Goal: Contribute content: Contribute content

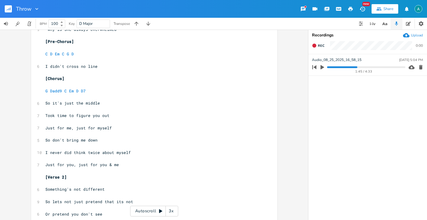
click at [59, 165] on span "Just for you, just for you & me" at bounding box center [82, 164] width 74 height 5
click at [59, 166] on span "Just for you, just for you & me" at bounding box center [82, 164] width 74 height 5
type textarea "of"
click at [90, 165] on span "Just of you, just for you & me" at bounding box center [80, 164] width 71 height 5
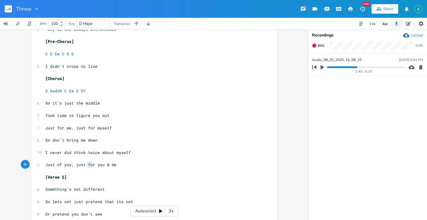
click at [88, 164] on span "Just of you, just for you & me" at bounding box center [80, 164] width 71 height 5
type textarea "of"
click at [65, 128] on span "Just for me, just for myself" at bounding box center [78, 128] width 66 height 5
click at [63, 128] on span "Just for me, just for myself" at bounding box center [78, 128] width 66 height 5
type textarea "you"
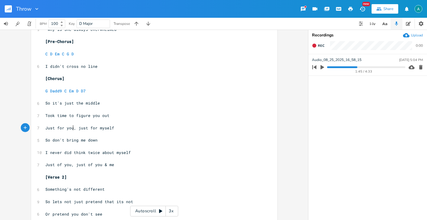
scroll to position [0, 6]
click at [99, 130] on span "Just for you, just for myself" at bounding box center [79, 128] width 69 height 5
drag, startPoint x: 99, startPoint y: 129, endPoint x: 94, endPoint y: 120, distance: 10.6
click at [97, 127] on span "Just for you, just for myself" at bounding box center [79, 128] width 69 height 5
type textarea "yourself"
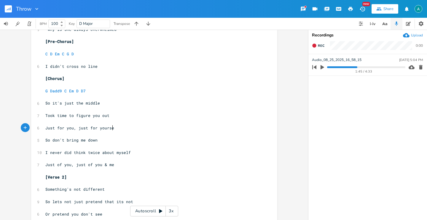
scroll to position [0, 14]
click at [57, 165] on span "Just of you, just of you & me" at bounding box center [79, 164] width 69 height 5
drag, startPoint x: 57, startPoint y: 165, endPoint x: 54, endPoint y: 160, distance: 5.4
click at [57, 165] on span "Just of you, just of you & me" at bounding box center [79, 164] width 69 height 5
type textarea "for"
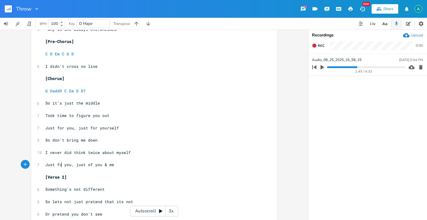
scroll to position [0, 4]
click at [90, 164] on span "Just for you, just of you & me" at bounding box center [80, 164] width 71 height 5
type textarea "for"
click at [57, 166] on span "Just for you, just for you & me" at bounding box center [82, 164] width 74 height 5
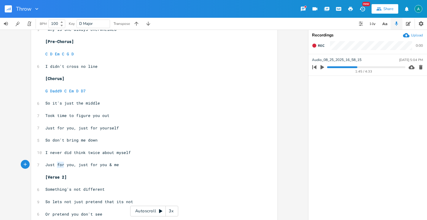
click at [57, 166] on span "Just for you, just for you & me" at bounding box center [82, 164] width 74 height 5
type textarea "of"
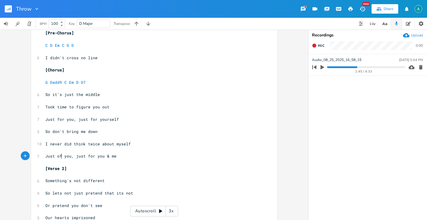
scroll to position [323, 0]
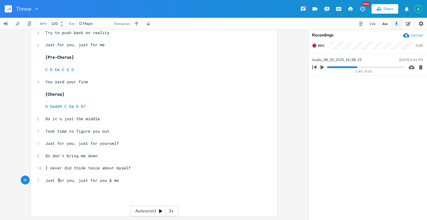
click at [58, 181] on span "Just for you, just for you & me" at bounding box center [82, 180] width 74 height 5
type textarea "of"
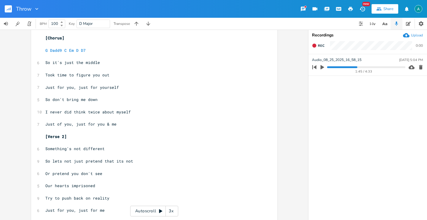
scroll to position [157, 0]
drag, startPoint x: 52, startPoint y: 99, endPoint x: 44, endPoint y: 98, distance: 8.4
click at [45, 98] on span "So don't bring me down" at bounding box center [71, 99] width 52 height 5
type textarea "D"
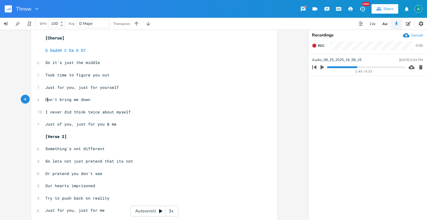
click at [129, 161] on pre "So lets not just pretend that its not" at bounding box center [151, 161] width 214 height 6
click at [87, 197] on span "Try to push back on reality" at bounding box center [77, 198] width 64 height 5
type textarea "the"
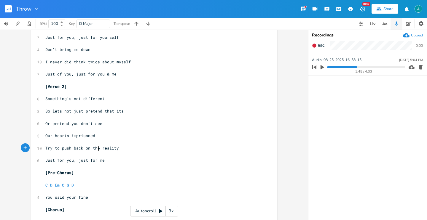
scroll to position [214, 0]
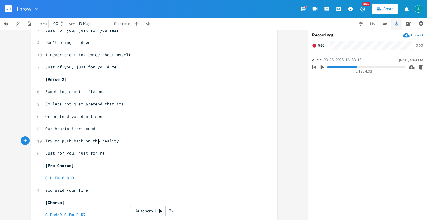
click at [103, 194] on pre "​" at bounding box center [151, 197] width 214 height 6
type textarea "You said your"
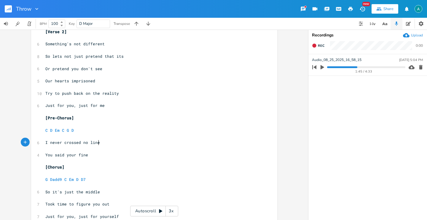
scroll to position [269, 0]
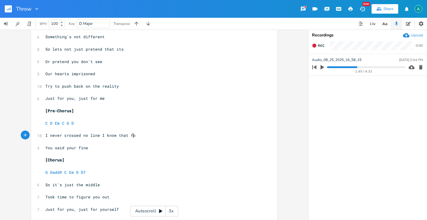
type textarea "I never crossed no line I know that fo ru"
type textarea "r sure"
click at [387, 24] on icon "button" at bounding box center [386, 24] width 2 height 2
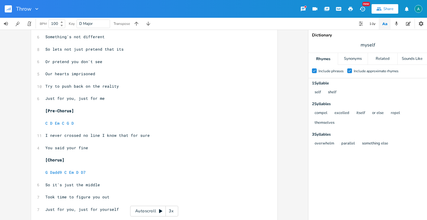
click at [384, 45] on span "myself" at bounding box center [368, 45] width 119 height 11
type input "fine"
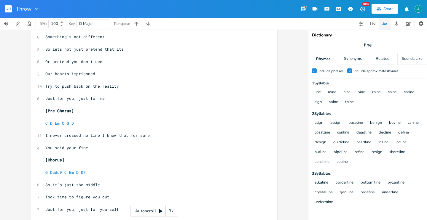
scroll to position [0, 0]
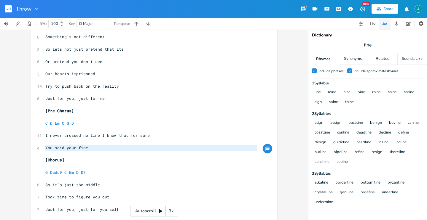
drag, startPoint x: 88, startPoint y: 151, endPoint x: 12, endPoint y: 150, distance: 76.3
click at [12, 150] on div "You said your fine x [Verse 1] ​ *Palm mute* ​ Em C G D D7 ​ 5 Someone beside y…" at bounding box center [154, 125] width 308 height 191
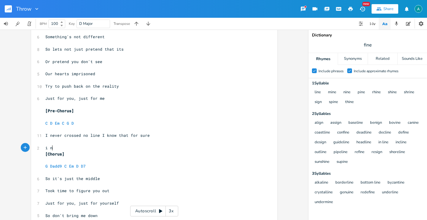
type textarea "i ne"
type textarea "i"
type textarea "I never f"
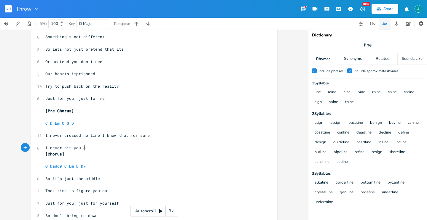
type textarea "hit you or"
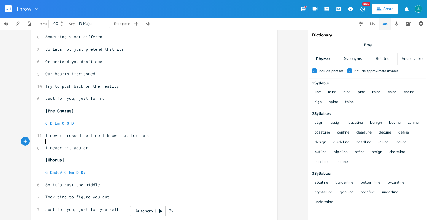
click at [182, 142] on pre "​" at bounding box center [151, 142] width 214 height 6
click at [181, 139] on pre "I never crossed no line I know that for sure" at bounding box center [151, 136] width 214 height 6
click at [174, 148] on pre "I never hit you or" at bounding box center [151, 148] width 214 height 6
type textarea "and was there to fonie"
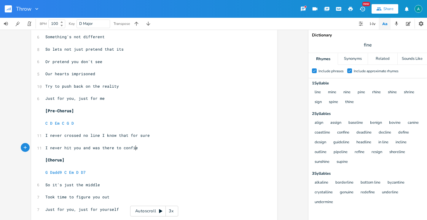
type textarea "confie"
drag, startPoint x: 87, startPoint y: 149, endPoint x: 39, endPoint y: 145, distance: 48.3
click at [39, 145] on div "I never hit you and x [Verse 1] ​ *Palm mute* ​ Em C G D D7 ​ 5 Someone beside …" at bounding box center [154, 23] width 246 height 519
type textarea "I"
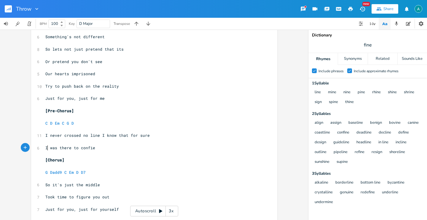
click at [117, 153] on pre "​" at bounding box center [151, 154] width 214 height 6
click at [96, 150] on pre "I was there to confie" at bounding box center [151, 148] width 214 height 6
type textarea "ne when you were insecure"
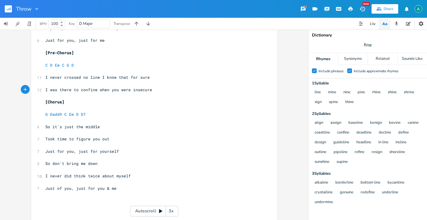
scroll to position [335, 0]
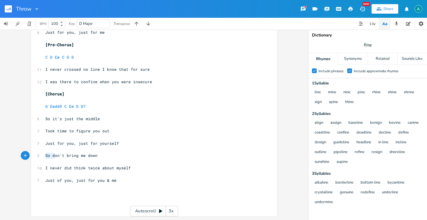
drag, startPoint x: 52, startPoint y: 154, endPoint x: 42, endPoint y: 155, distance: 10.2
click at [44, 155] on pre "So don't bring me down" at bounding box center [151, 156] width 214 height 6
type textarea "D"
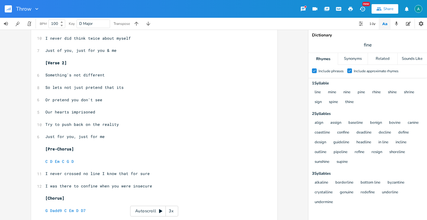
scroll to position [228, 0]
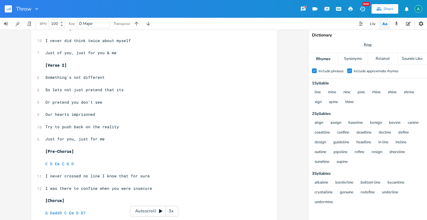
click at [71, 99] on pre "​" at bounding box center [151, 96] width 214 height 6
click at [72, 100] on span "Or pretend you don't see" at bounding box center [73, 102] width 57 height 5
drag, startPoint x: 72, startPoint y: 100, endPoint x: 66, endPoint y: 92, distance: 10.1
click at [71, 100] on span "Or pretend you don't see" at bounding box center [73, 102] width 57 height 5
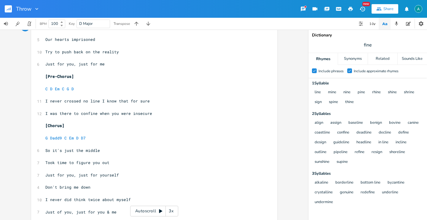
scroll to position [316, 0]
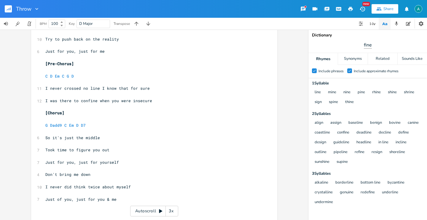
type textarea "we"
type input "self"
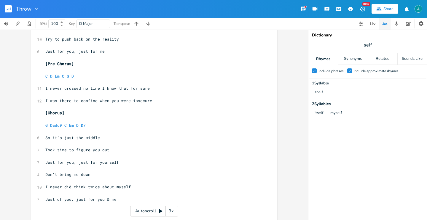
click at [110, 158] on pre "​" at bounding box center [151, 156] width 214 height 6
click at [110, 161] on span "Just for you, just for yourself" at bounding box center [82, 162] width 74 height 5
type textarea "me"
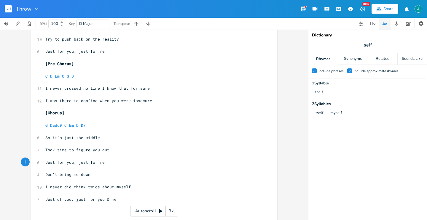
click at [85, 198] on span "Just of you, just for you & me" at bounding box center [80, 199] width 71 height 5
type textarea "not"
click at [78, 200] on span "Just of you, just not for me" at bounding box center [78, 199] width 66 height 5
type textarea "just"
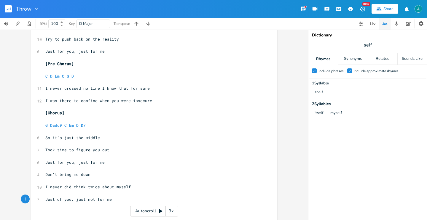
click at [78, 200] on span "Just of you, just not for me" at bounding box center [78, 199] width 66 height 5
type textarea "not for"
drag, startPoint x: 89, startPoint y: 200, endPoint x: 74, endPoint y: 200, distance: 14.5
click at [74, 200] on span "Just of you, not for me" at bounding box center [72, 199] width 55 height 5
type textarea "and our reality"
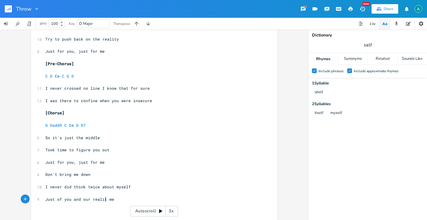
scroll to position [0, 27]
type textarea "y"
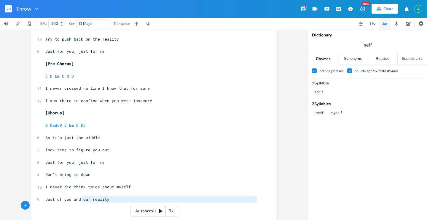
drag, startPoint x: 81, startPoint y: 199, endPoint x: 146, endPoint y: 193, distance: 65.8
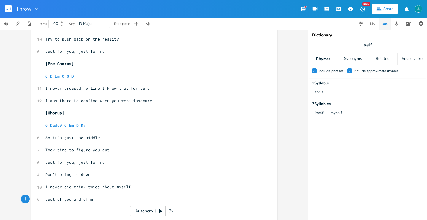
type textarea "of me"
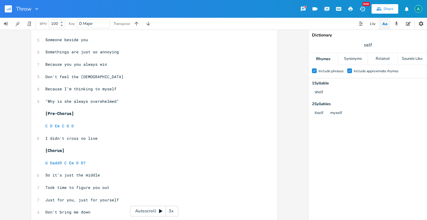
scroll to position [220, 0]
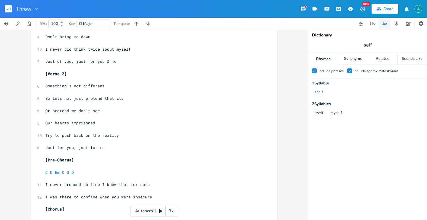
click at [75, 173] on pre "C D Em C G D" at bounding box center [151, 173] width 214 height 6
type textarea "D"
click at [155, 193] on pre "​" at bounding box center [151, 191] width 214 height 6
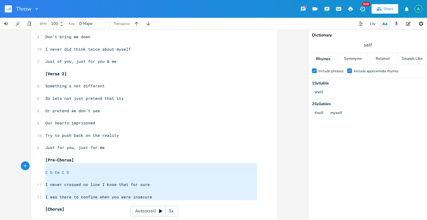
type textarea "[Pre-Chorus] C D Em C D I never crossed no line I know that for sure I was ther…"
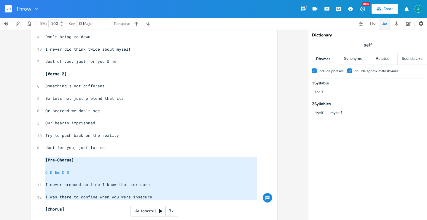
drag, startPoint x: 157, startPoint y: 202, endPoint x: 28, endPoint y: 163, distance: 134.0
click at [28, 163] on div "[Pre-Chorus] C D Em C D I never crossed no line I know that for sure I was ther…" at bounding box center [154, 125] width 308 height 191
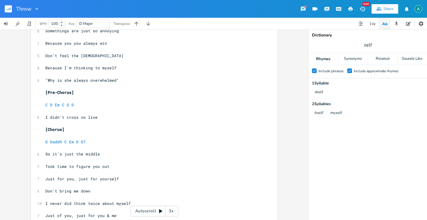
scroll to position [53, 0]
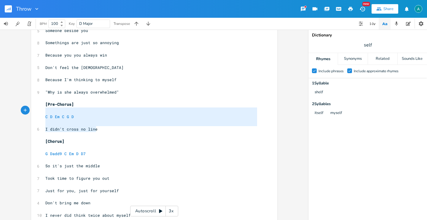
type textarea "[Pre-Chorus] C D Em C G D I didn't cross no line"
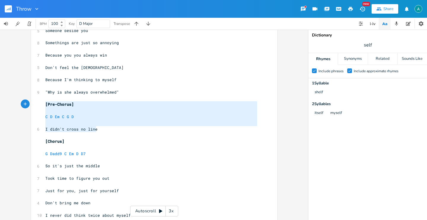
drag, startPoint x: 99, startPoint y: 130, endPoint x: 36, endPoint y: 104, distance: 68.2
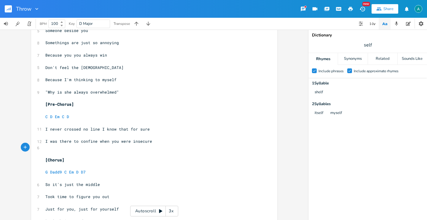
scroll to position [128, 0]
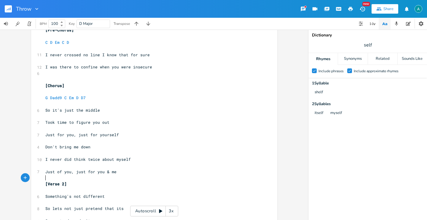
drag, startPoint x: 125, startPoint y: 178, endPoint x: 125, endPoint y: 174, distance: 3.3
click at [125, 178] on pre "​" at bounding box center [151, 178] width 214 height 6
type textarea "Em C D"
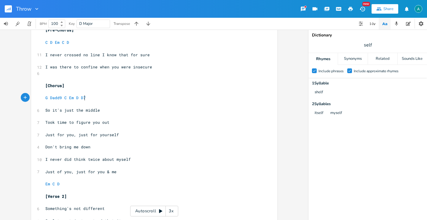
click at [111, 98] on pre "G Dadd9 C Em D D7" at bounding box center [151, 98] width 214 height 6
type textarea "G Dadd9 C Em D"
drag, startPoint x: 82, startPoint y: 98, endPoint x: 5, endPoint y: 97, distance: 77.4
click at [5, 97] on div "G Dadd9 C Em D x [Verse 1] ​ *Palm mute* ​ Em C G D D7 ​ 5 Someone beside you ​…" at bounding box center [154, 125] width 308 height 191
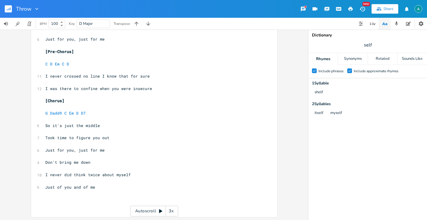
scroll to position [360, 0]
type textarea "G Dadd9 C Em D D7"
drag, startPoint x: 83, startPoint y: 112, endPoint x: 23, endPoint y: 114, distance: 60.3
click at [23, 114] on div "G Dadd9 C Em D D7 x [Verse 1] ​ *Palm mute* ​ Em C G D D7 ​ 5 Someone beside yo…" at bounding box center [154, 125] width 308 height 191
paste textarea
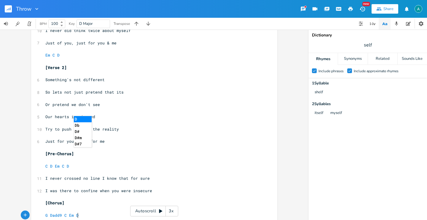
scroll to position [184, 0]
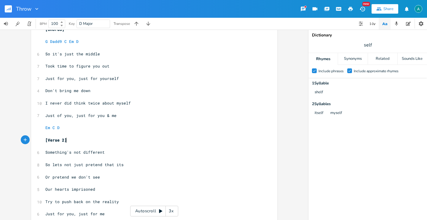
click at [181, 138] on pre "[Verse 2]" at bounding box center [151, 140] width 214 height 6
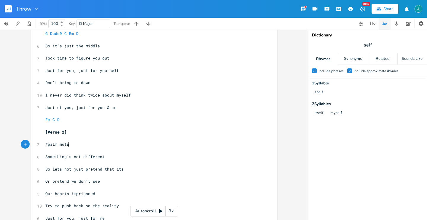
scroll to position [0, 22]
type textarea "*palm mute*"
type input "Of Me"
click at [5, 8] on rect "button" at bounding box center [8, 8] width 7 height 7
